Goal: Information Seeking & Learning: Learn about a topic

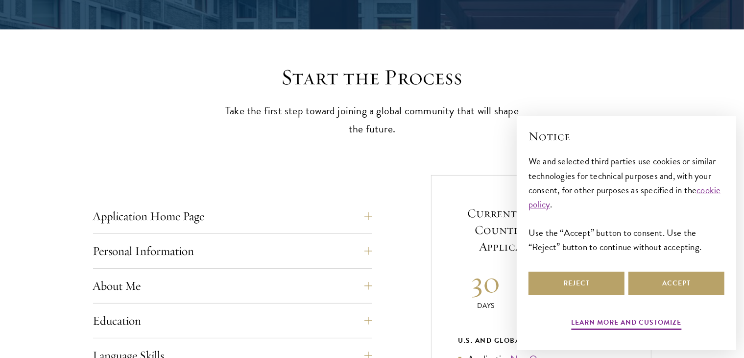
scroll to position [343, 0]
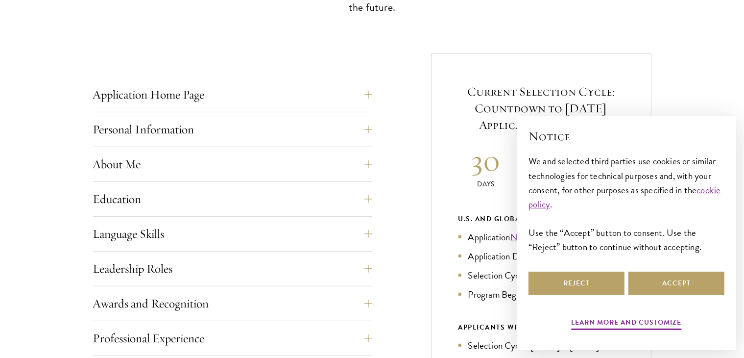
click at [615, 137] on h2 "Notice" at bounding box center [627, 136] width 196 height 17
click at [669, 282] on button "Accept" at bounding box center [677, 284] width 96 height 24
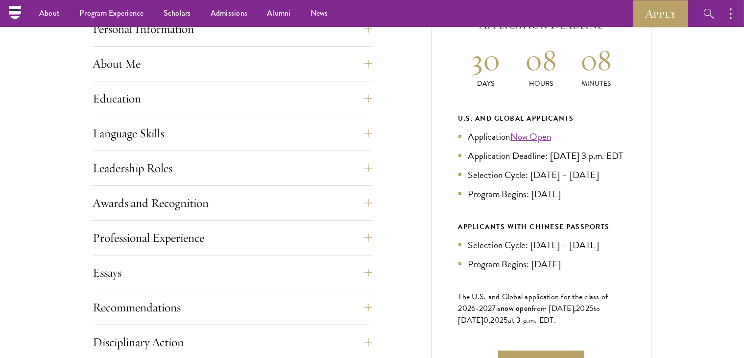
scroll to position [441, 0]
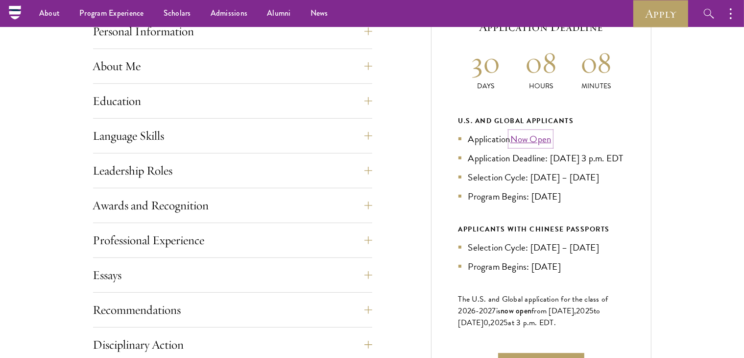
click at [529, 138] on link "Now Open" at bounding box center [531, 139] width 41 height 14
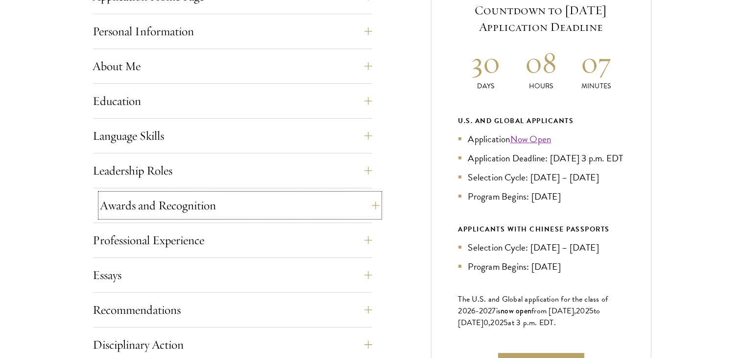
click at [237, 208] on button "Awards and Recognition" at bounding box center [239, 206] width 279 height 24
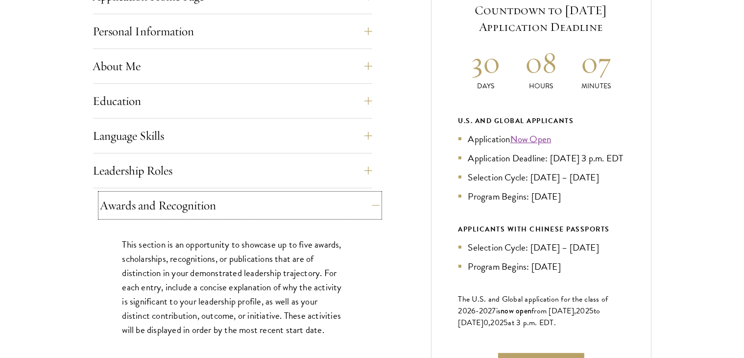
click at [237, 208] on button "Awards and Recognition" at bounding box center [239, 206] width 279 height 24
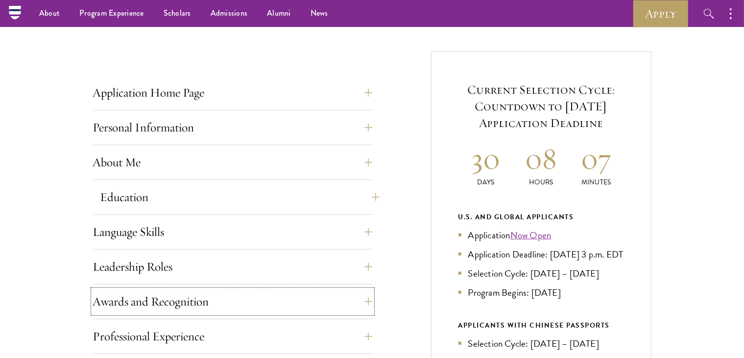
scroll to position [343, 0]
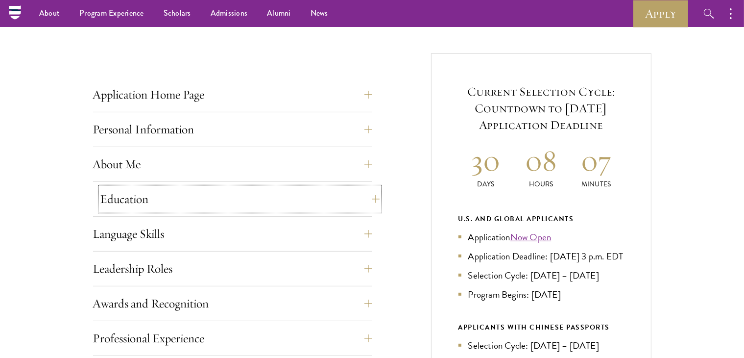
click at [210, 193] on button "Education" at bounding box center [239, 199] width 279 height 24
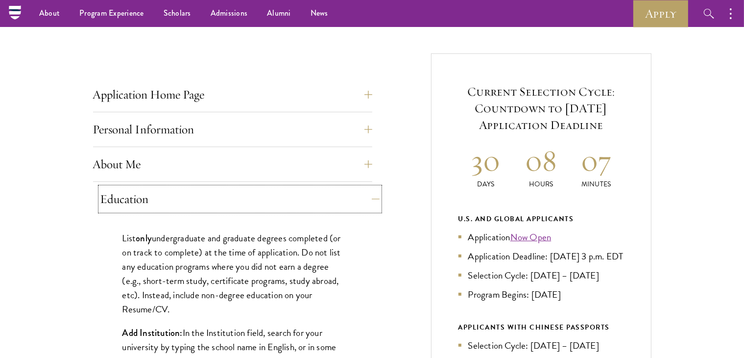
click at [210, 193] on button "Education" at bounding box center [239, 199] width 279 height 24
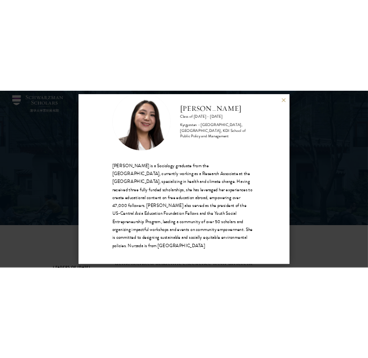
scroll to position [49, 0]
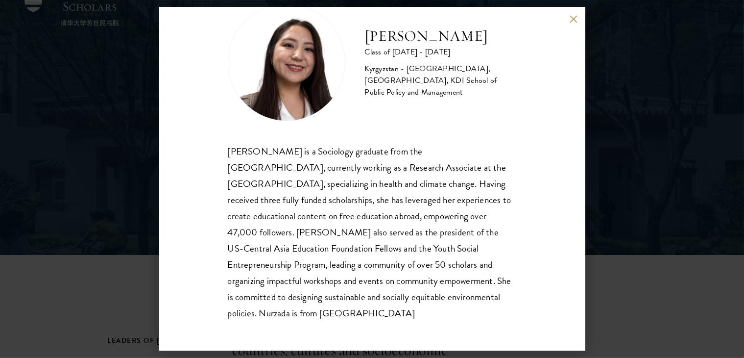
drag, startPoint x: 231, startPoint y: 144, endPoint x: 365, endPoint y: 321, distance: 221.7
click at [365, 321] on div "Nurzada Abdivalieva Class of 2025 - 2026 Kyrgyzstan - American University of Ce…" at bounding box center [372, 178] width 426 height 343
copy div "Nurzada Abdivalieva is a Sociology graduate from the University of Cambridge, c…"
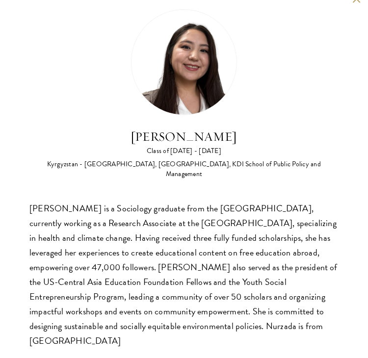
scroll to position [25, 0]
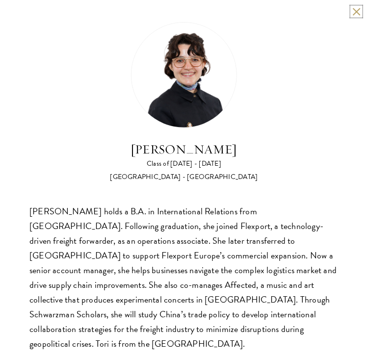
scroll to position [0, 0]
